Goal: Task Accomplishment & Management: Manage account settings

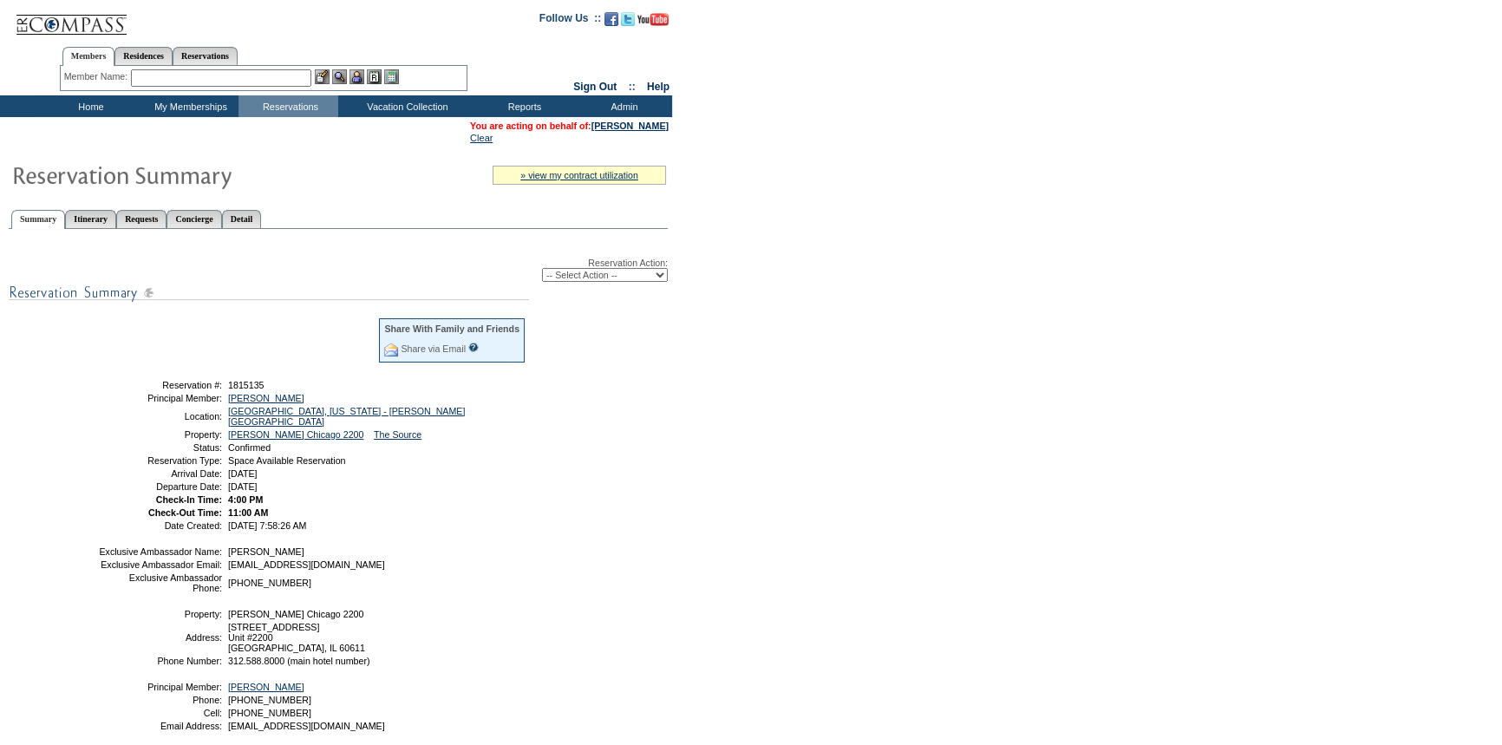
click at [207, 319] on td at bounding box center [239, 346] width 278 height 56
click at [636, 122] on link "[PERSON_NAME]" at bounding box center [630, 126] width 77 height 10
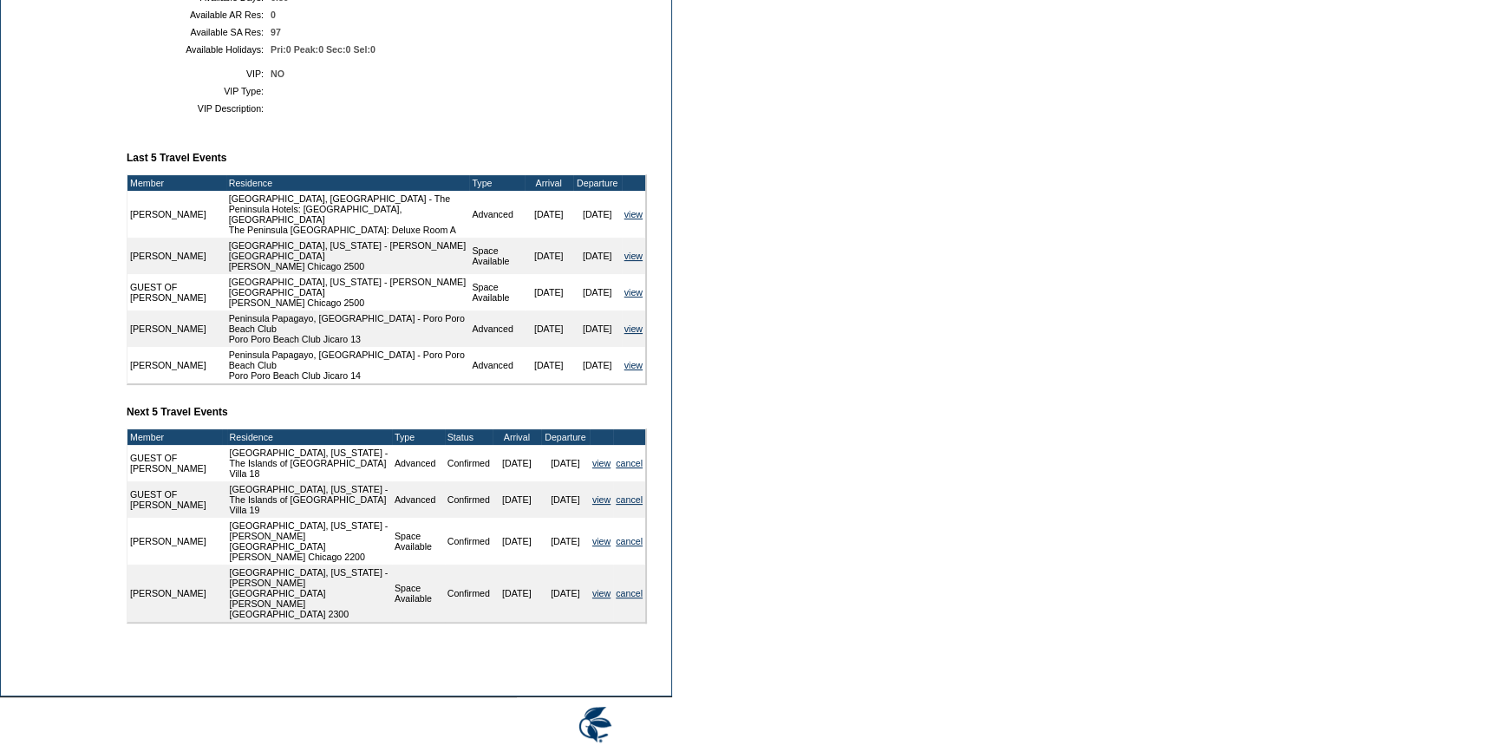
scroll to position [552, 0]
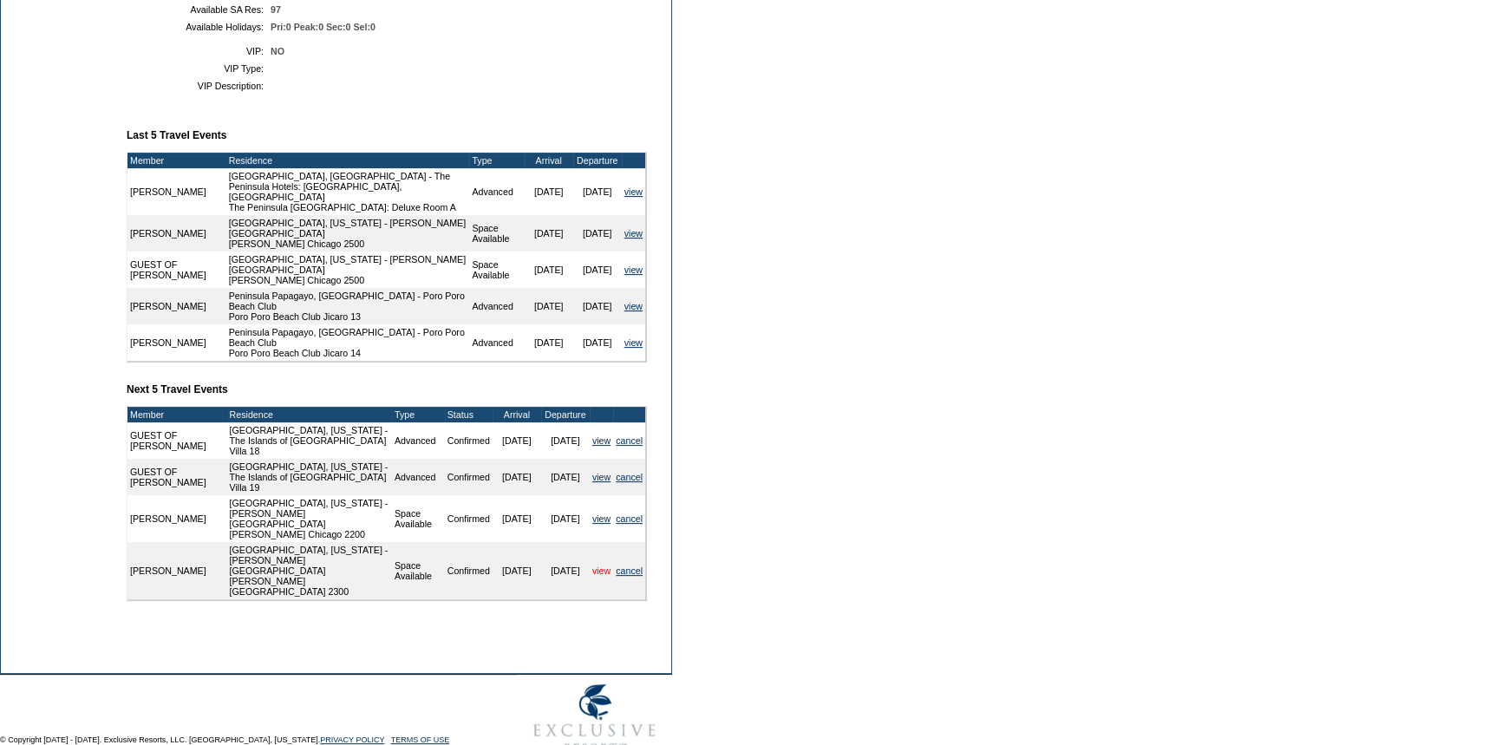
click at [597, 566] on link "view" at bounding box center [601, 571] width 18 height 10
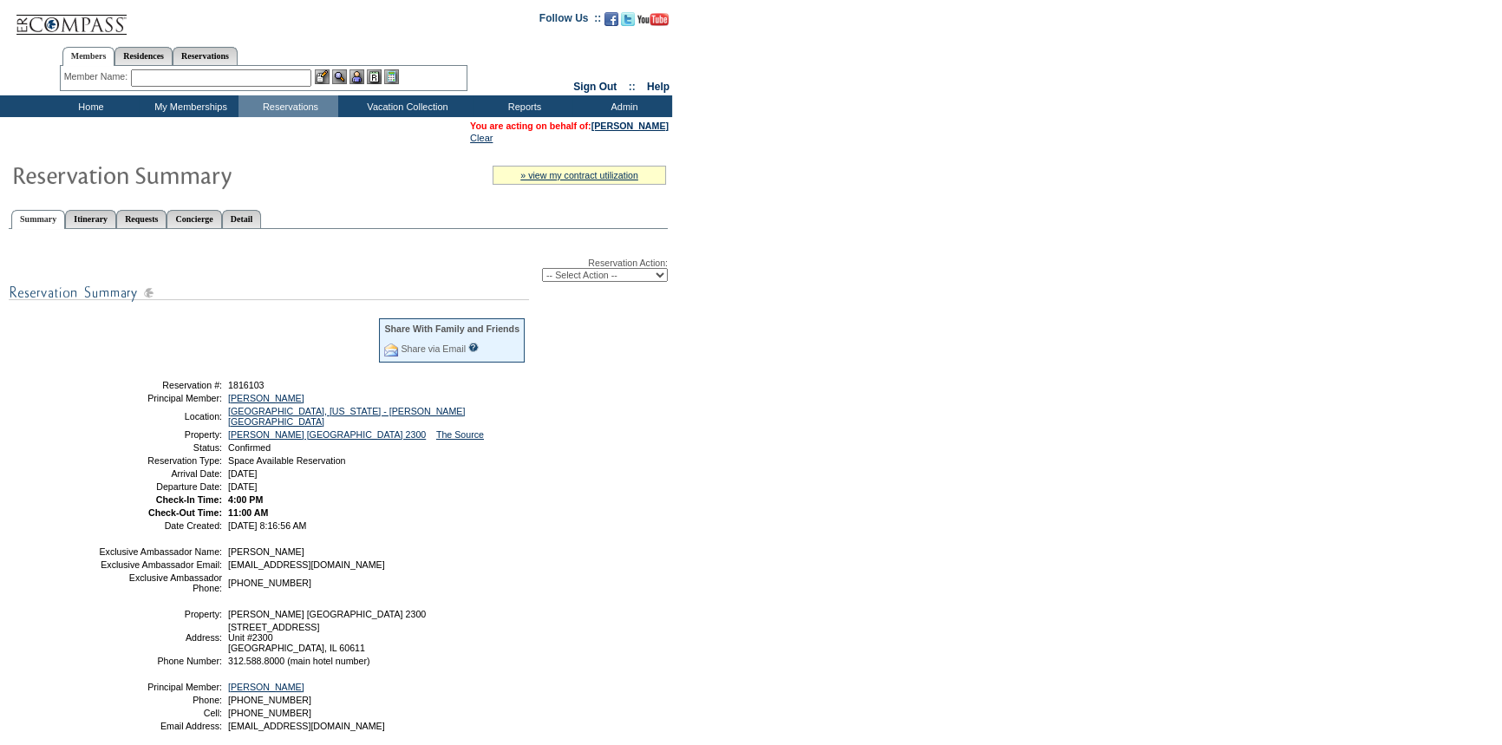
click at [591, 277] on select "-- Select Action -- Modify Reservation Dates Modify Reservation Cost Modify Occ…" at bounding box center [605, 275] width 126 height 14
select select "ChangeDates"
click at [542, 269] on select "-- Select Action -- Modify Reservation Dates Modify Reservation Cost Modify Occ…" at bounding box center [605, 275] width 126 height 14
